Goal: Information Seeking & Learning: Understand process/instructions

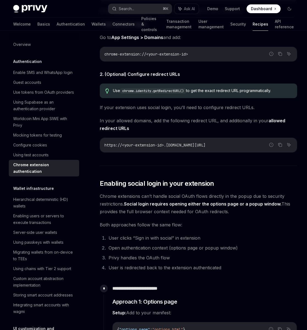
scroll to position [538, 0]
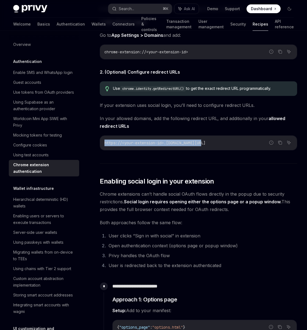
drag, startPoint x: 210, startPoint y: 146, endPoint x: 105, endPoint y: 147, distance: 105.5
click at [105, 146] on code "https://<your-extension-id>.[DOMAIN_NAME][URL]" at bounding box center [198, 143] width 188 height 7
copy span "https://<your-extension-id>.[DOMAIN_NAME][URL]"
click at [146, 183] on span "Enabling social login in your extension" at bounding box center [157, 181] width 114 height 9
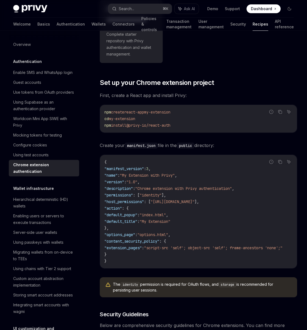
scroll to position [120, 0]
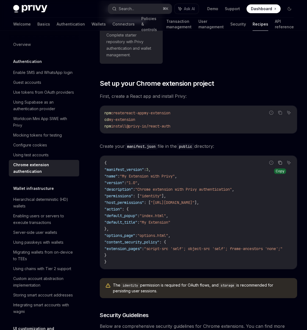
click at [278, 164] on icon "Copy the contents from the code block" at bounding box center [280, 162] width 4 height 4
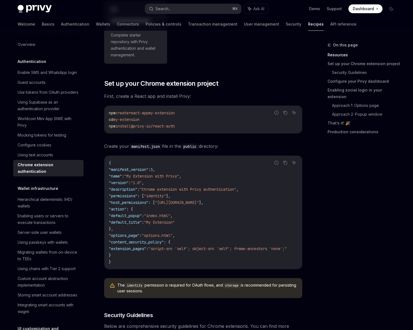
type textarea "*"
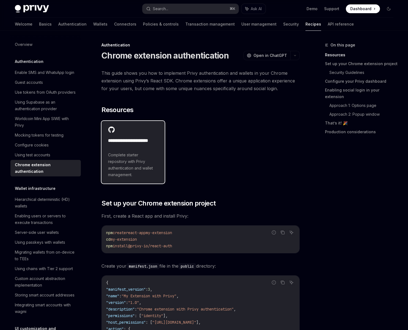
click at [134, 151] on div "**********" at bounding box center [133, 157] width 50 height 41
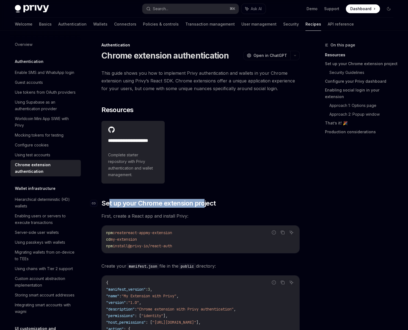
drag, startPoint x: 203, startPoint y: 202, endPoint x: 108, endPoint y: 202, distance: 95.0
click at [108, 202] on span "Set up your Chrome extension project" at bounding box center [158, 203] width 114 height 9
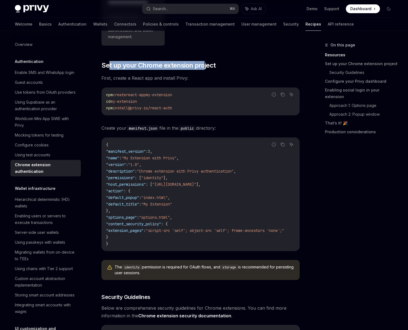
scroll to position [157, 0]
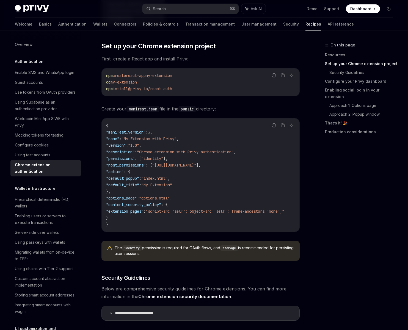
click at [126, 144] on span ""version"" at bounding box center [116, 145] width 20 height 5
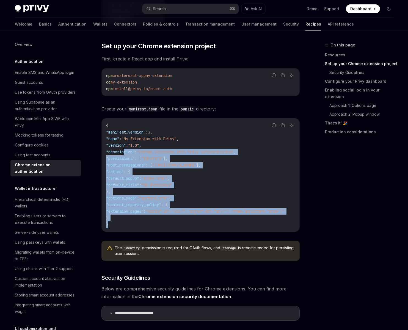
drag, startPoint x: 125, startPoint y: 149, endPoint x: 183, endPoint y: 227, distance: 97.2
click at [183, 227] on code "{ "manifest_version" : 3 , "name" : "My Extension with Privy" , "version" : "1.…" at bounding box center [201, 174] width 191 height 105
click at [167, 217] on code "{ "manifest_version" : 3 , "name" : "My Extension with Privy" , "version" : "1.…" at bounding box center [201, 174] width 191 height 105
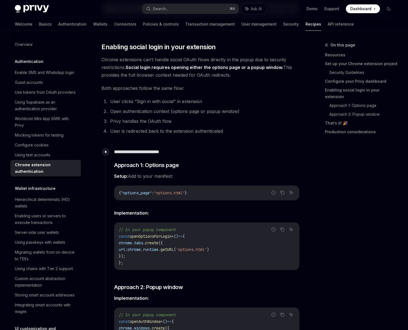
scroll to position [675, 0]
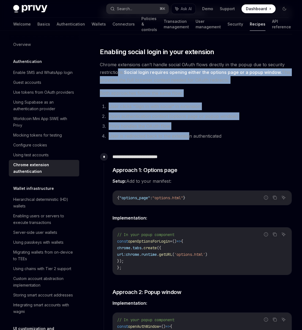
drag, startPoint x: 119, startPoint y: 63, endPoint x: 189, endPoint y: 133, distance: 99.0
click at [189, 133] on div "**********" at bounding box center [196, 218] width 192 height 1649
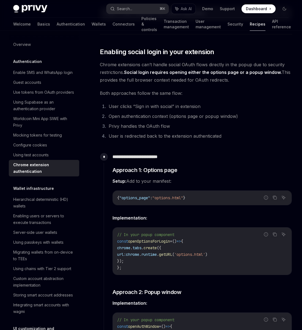
click at [167, 134] on div "**********" at bounding box center [196, 218] width 192 height 1649
click at [182, 135] on div "**********" at bounding box center [196, 218] width 192 height 1649
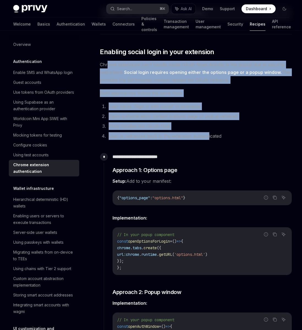
drag, startPoint x: 107, startPoint y: 57, endPoint x: 208, endPoint y: 131, distance: 124.6
click at [208, 131] on div "**********" at bounding box center [196, 218] width 192 height 1649
click at [195, 132] on li "User is redirected back to the extension authenticated" at bounding box center [199, 136] width 185 height 8
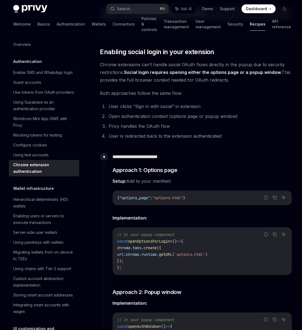
type textarea "*"
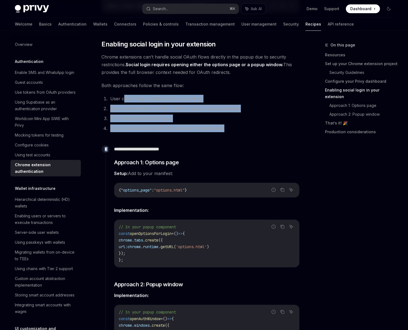
drag, startPoint x: 123, startPoint y: 100, endPoint x: 177, endPoint y: 135, distance: 63.9
click at [177, 135] on div "**********" at bounding box center [200, 214] width 198 height 1641
click at [165, 132] on li "User is redirected back to the extension authenticated" at bounding box center [203, 128] width 191 height 8
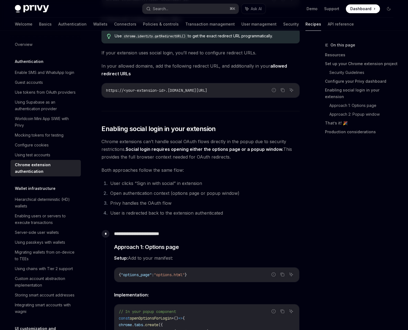
scroll to position [599, 0]
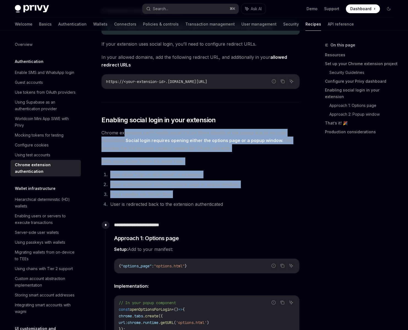
drag, startPoint x: 123, startPoint y: 136, endPoint x: 133, endPoint y: 201, distance: 65.8
click at [133, 201] on div "**********" at bounding box center [200, 290] width 198 height 1641
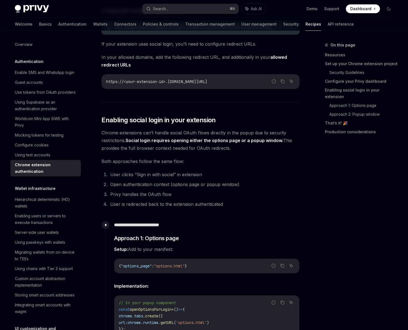
click at [118, 208] on li "User is redirected back to the extension authenticated" at bounding box center [203, 204] width 191 height 8
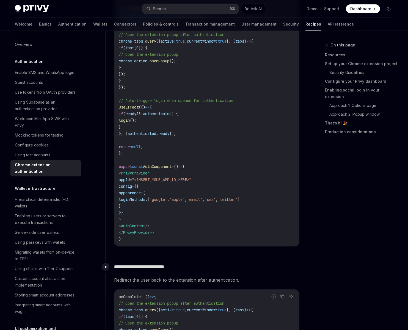
scroll to position [1290, 0]
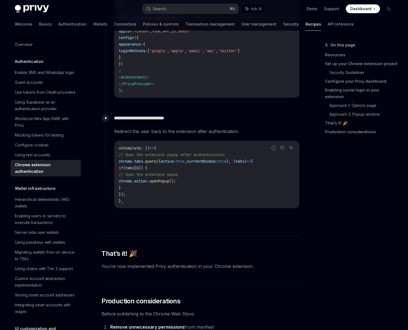
drag, startPoint x: 165, startPoint y: 191, endPoint x: 153, endPoint y: 157, distance: 35.7
click at [153, 157] on code "onComplete : () => { // Open the extension popup after authentication chrome . …" at bounding box center [207, 174] width 176 height 59
click at [156, 177] on span "// Open the extension popup" at bounding box center [148, 174] width 59 height 5
click at [211, 204] on code "onComplete : () => { // Open the extension popup after authentication chrome . …" at bounding box center [207, 174] width 176 height 59
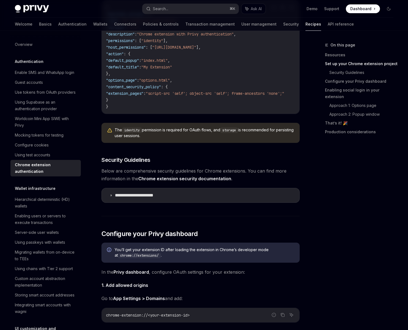
scroll to position [0, 0]
